Goal: Find specific page/section: Find specific page/section

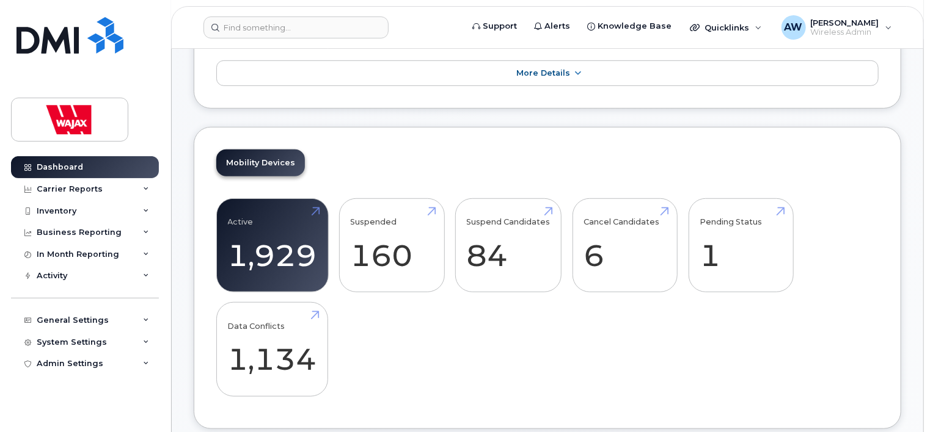
scroll to position [110, 0]
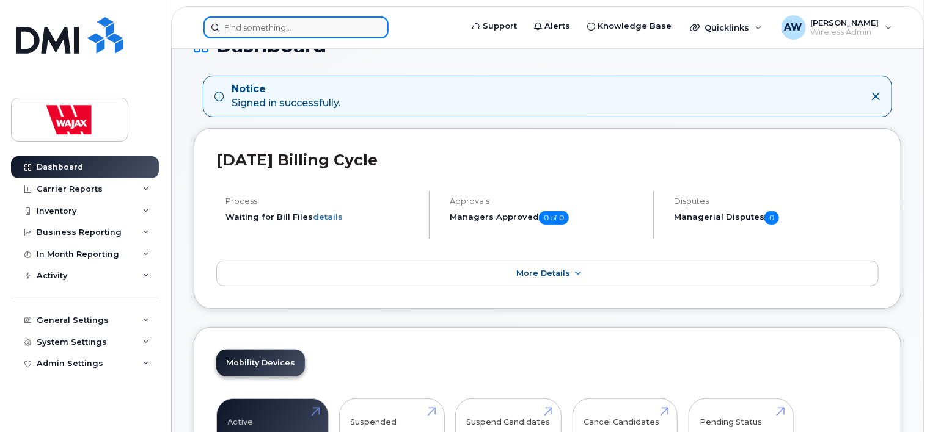
click at [334, 30] on input at bounding box center [295, 27] width 185 height 22
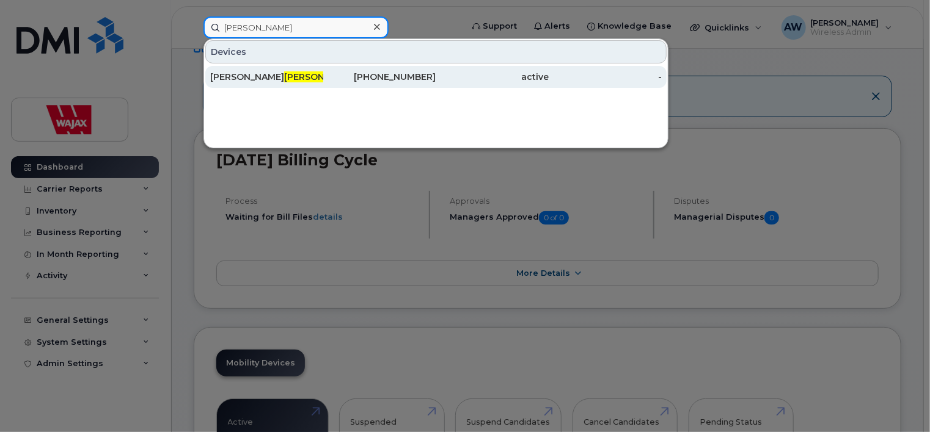
type input "[PERSON_NAME]"
click at [323, 85] on div "[PERSON_NAME]" at bounding box center [379, 77] width 113 height 22
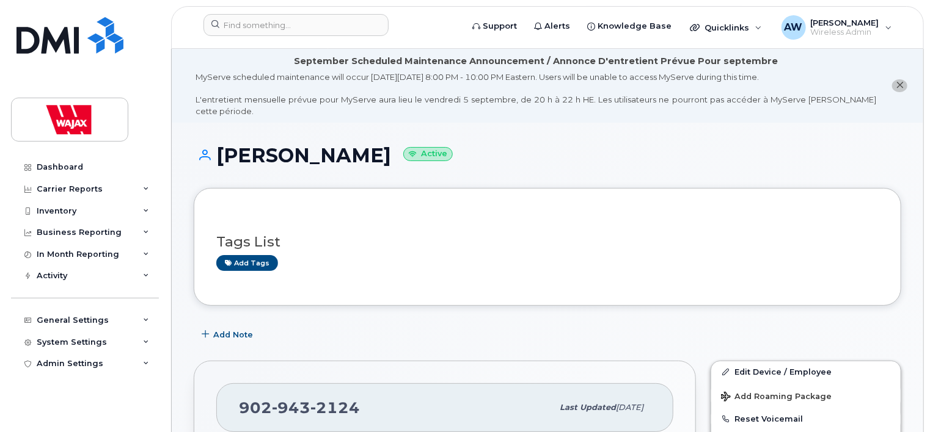
click at [893, 81] on button "close notification" at bounding box center [899, 85] width 15 height 13
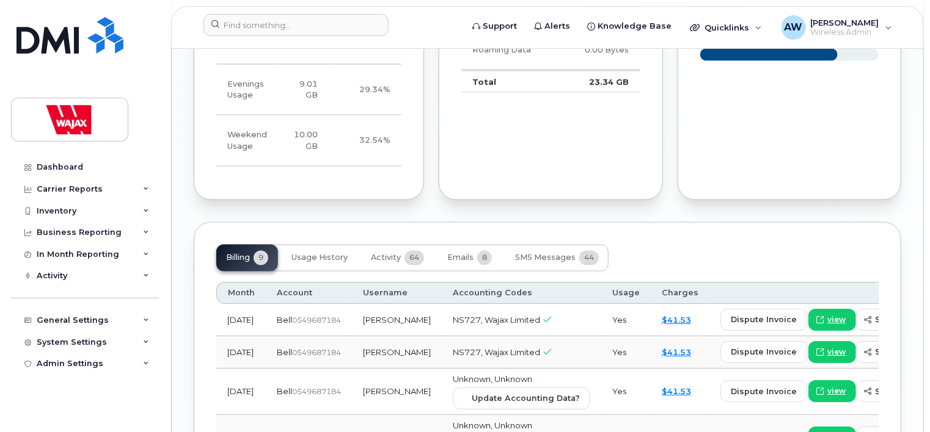
scroll to position [925, 0]
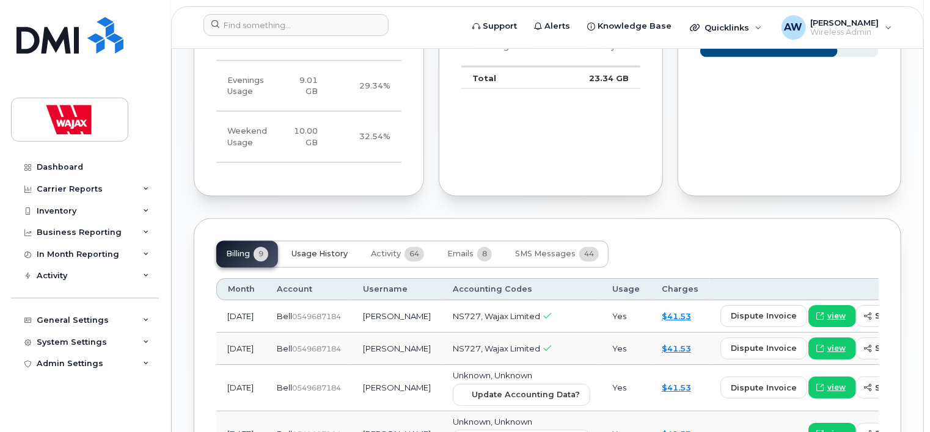
click at [329, 250] on span "Usage History" at bounding box center [319, 255] width 56 height 10
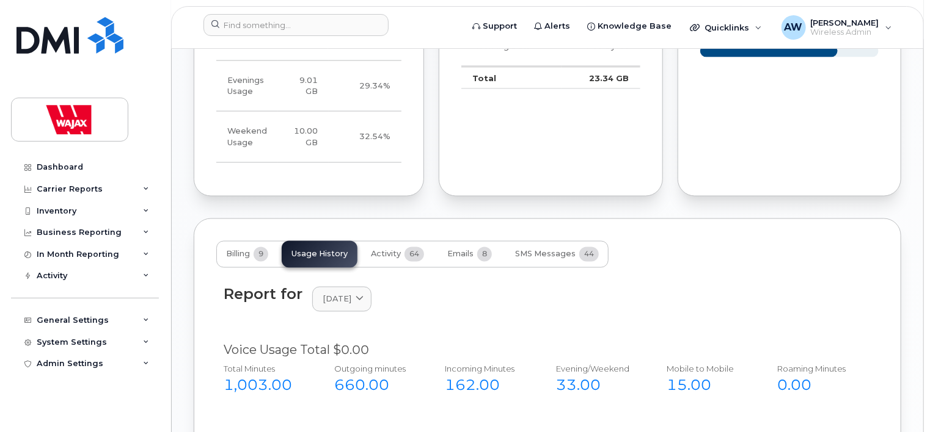
drag, startPoint x: 928, startPoint y: 200, endPoint x: 933, endPoint y: 225, distance: 24.9
click at [929, 225] on html "Support Alerts Knowledge Base Quicklinks Suspend / Cancel Device Change SIM Car…" at bounding box center [465, 177] width 930 height 2204
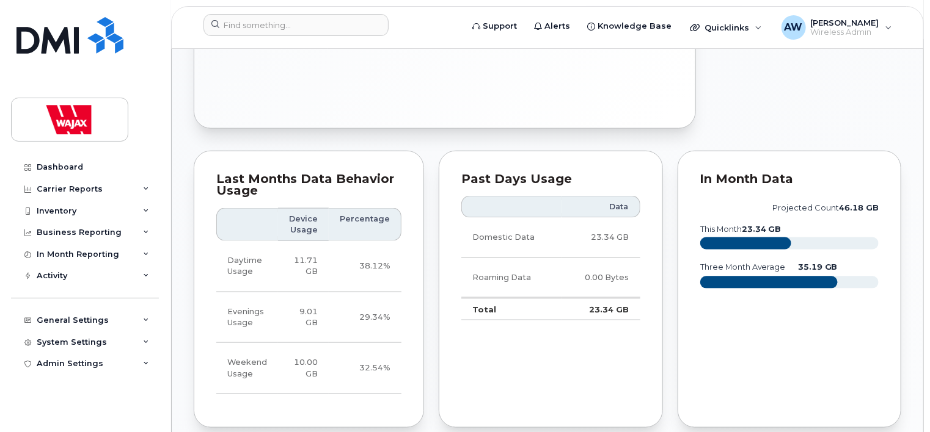
scroll to position [0, 0]
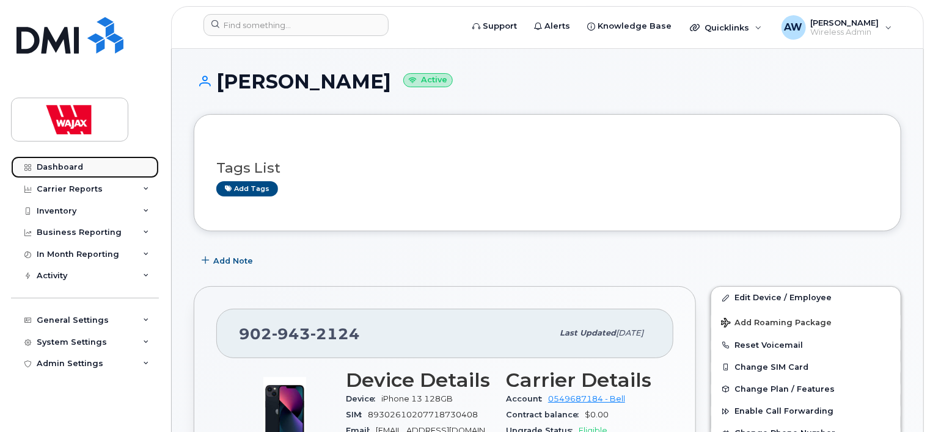
click at [122, 173] on link "Dashboard" at bounding box center [85, 167] width 148 height 22
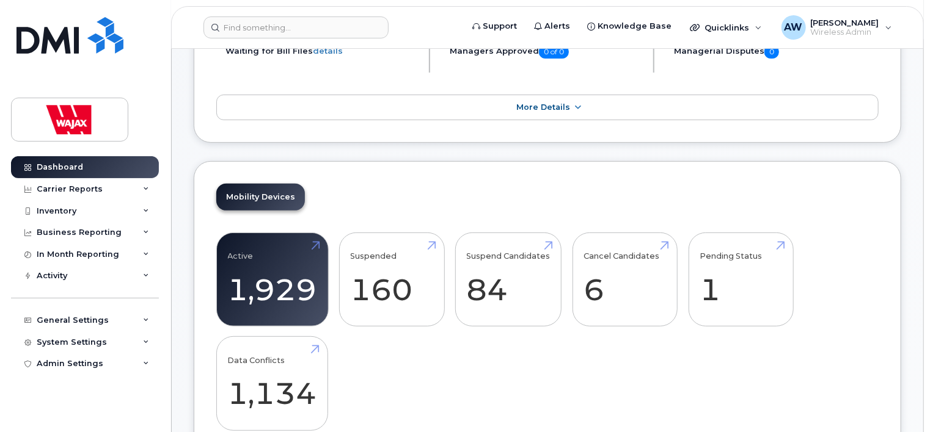
scroll to position [170, 0]
